Goal: Find specific page/section: Find specific page/section

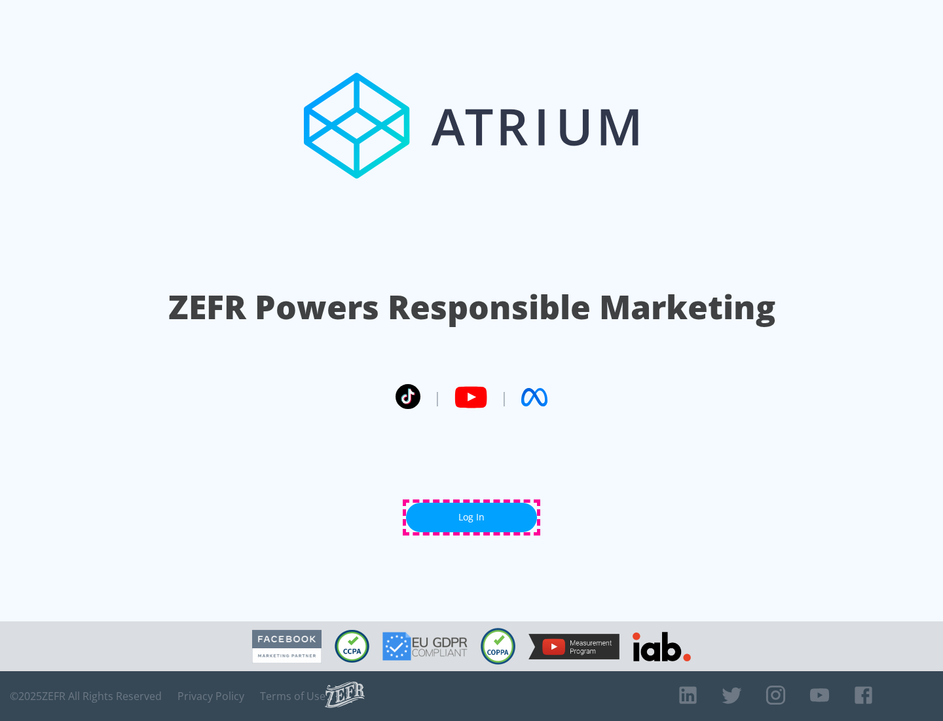
click at [472, 517] on link "Log In" at bounding box center [471, 517] width 131 height 29
